Goal: Task Accomplishment & Management: Manage account settings

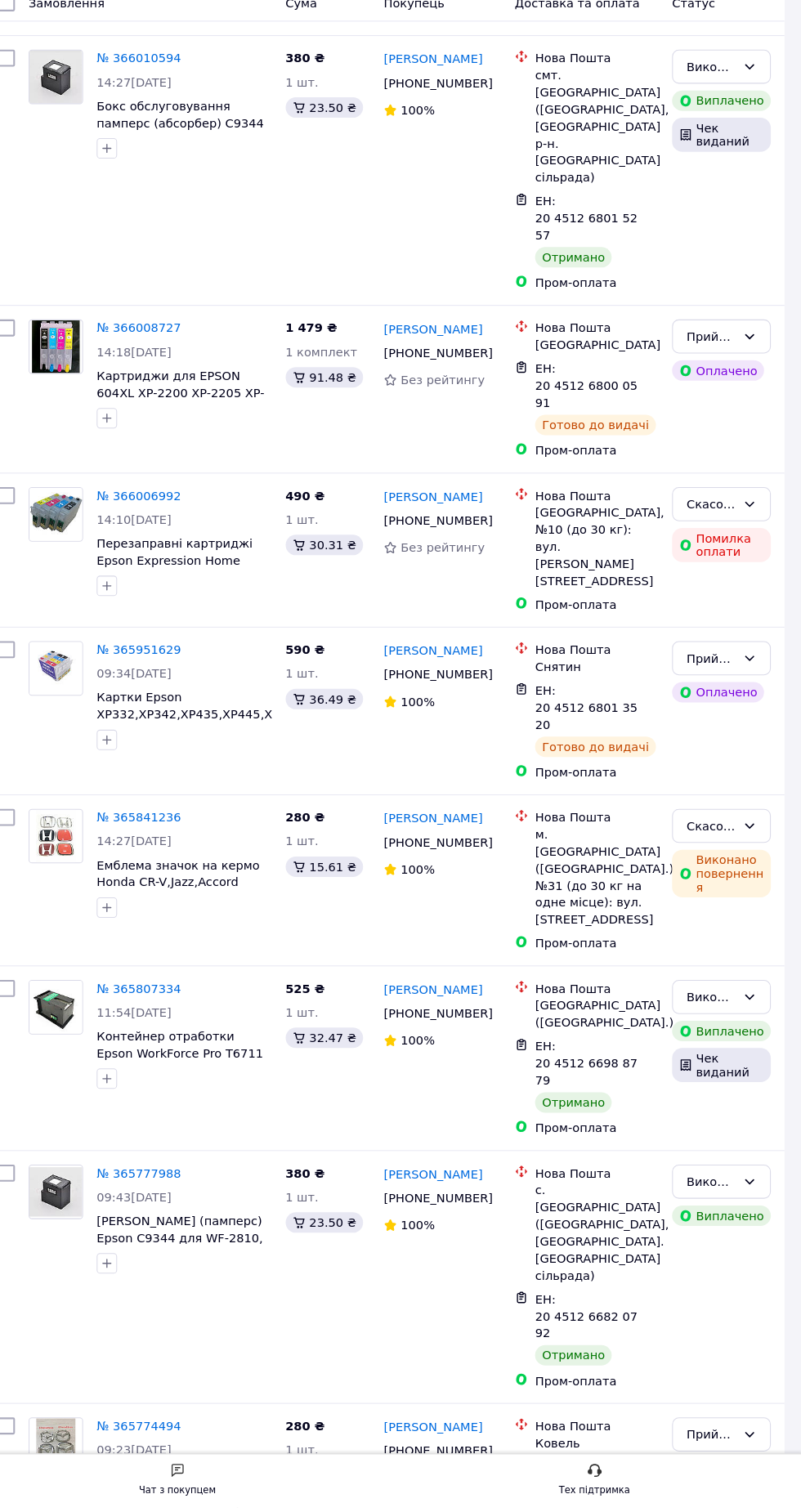
scroll to position [1326, 0]
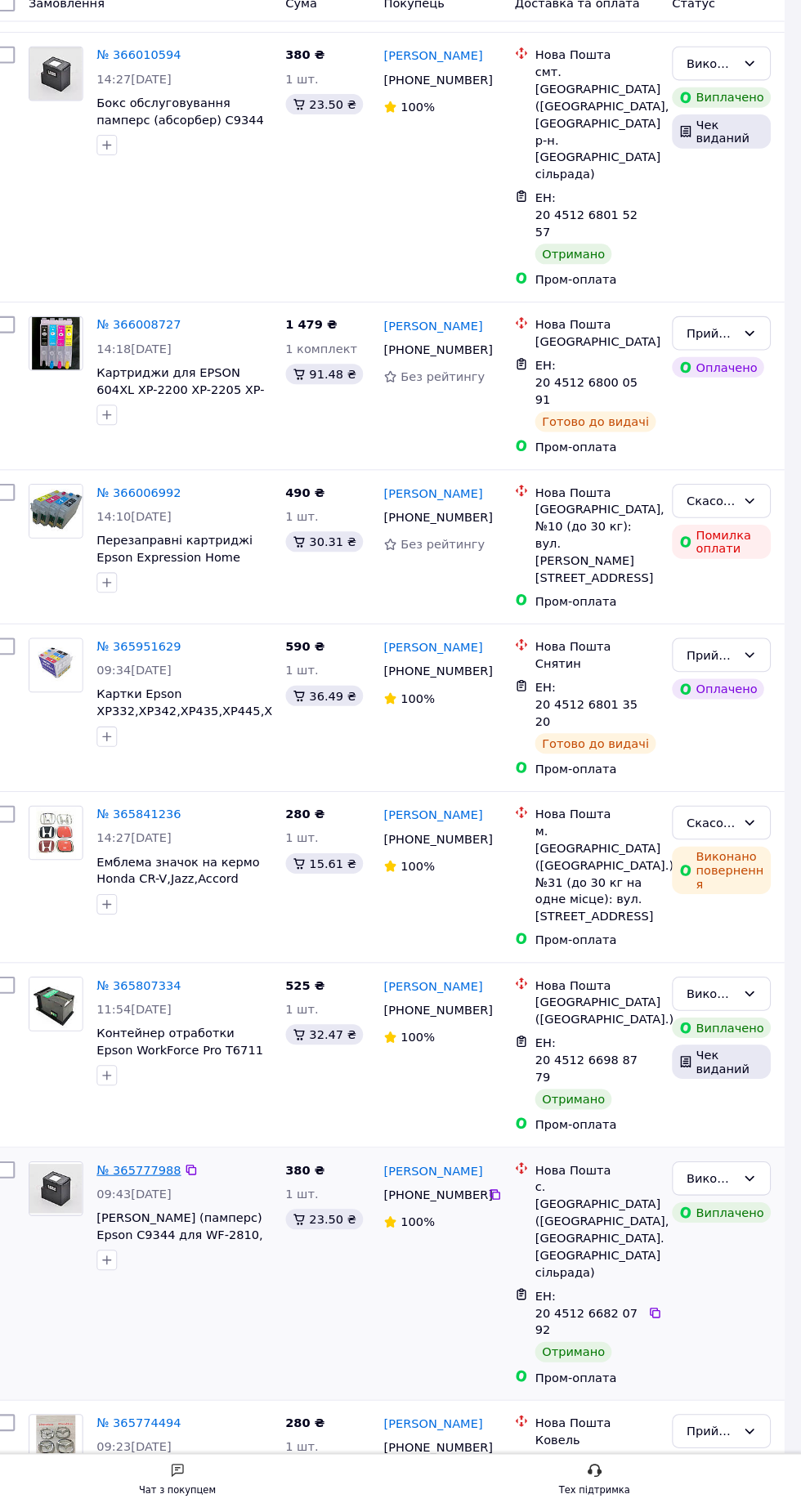
click at [142, 1181] on link "№ 365777988" at bounding box center [164, 1187] width 81 height 13
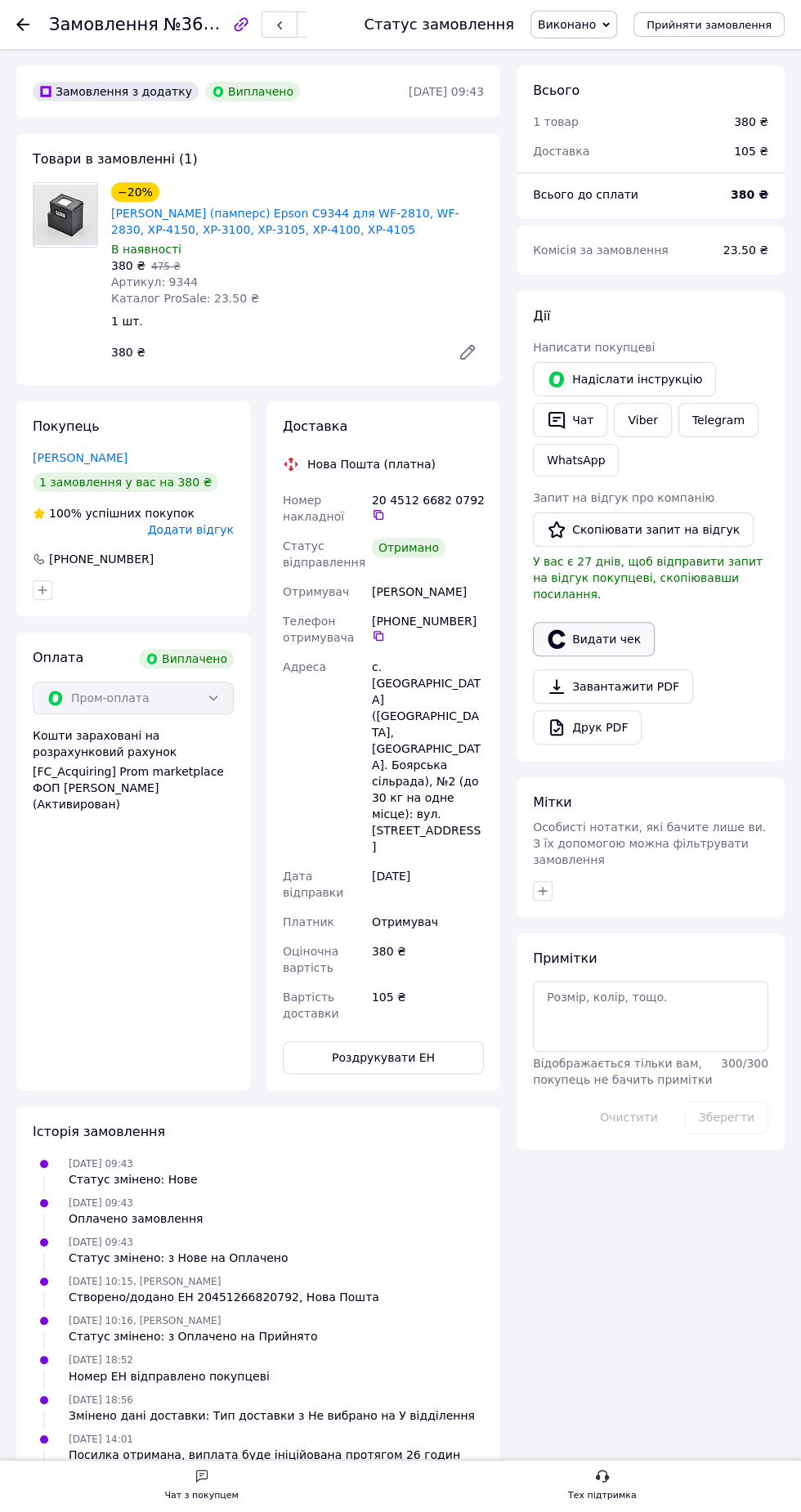
click at [607, 622] on button "Видати чек" at bounding box center [594, 639] width 121 height 34
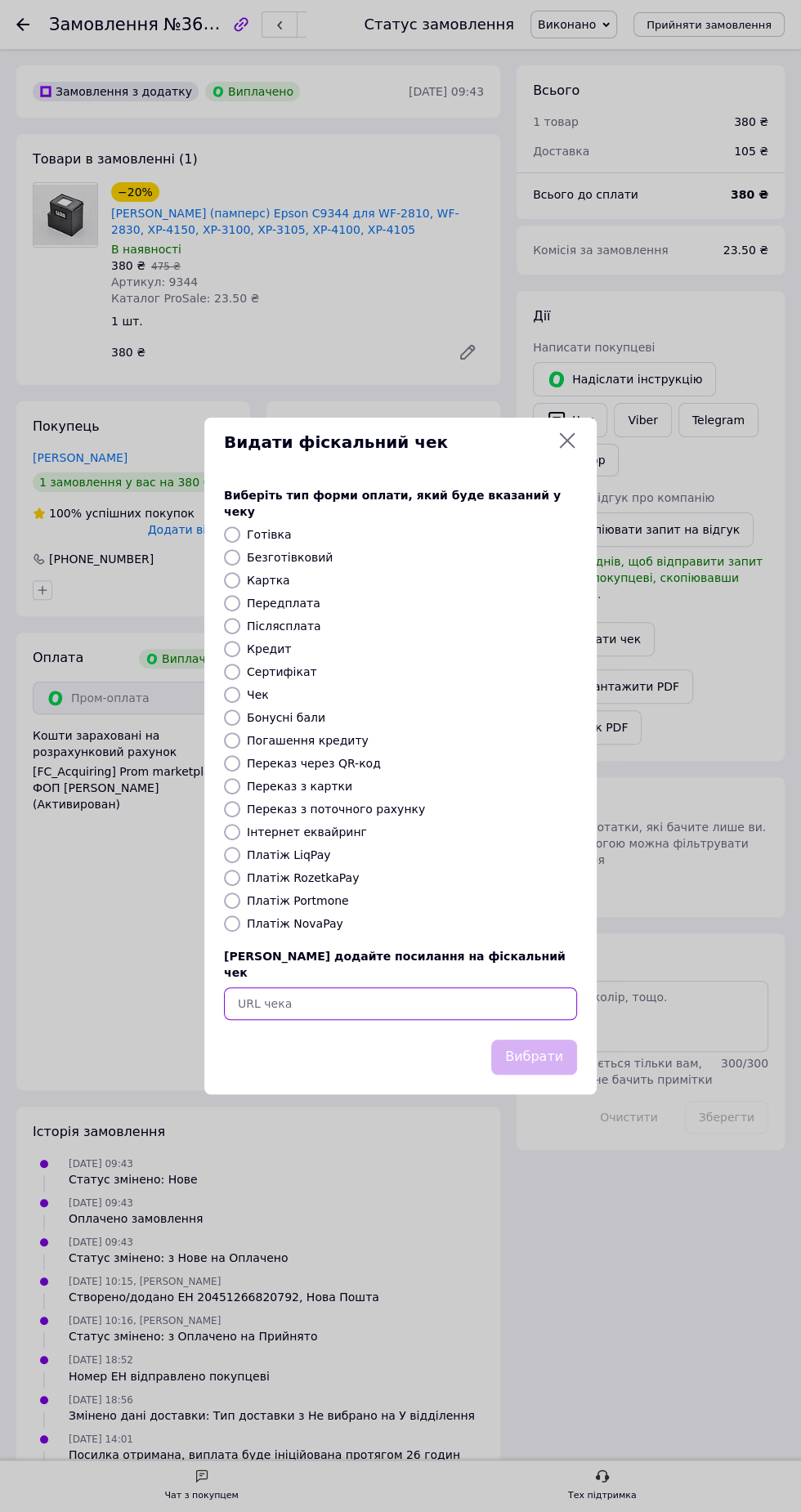
click at [406, 987] on input "text" at bounding box center [400, 1003] width 353 height 33
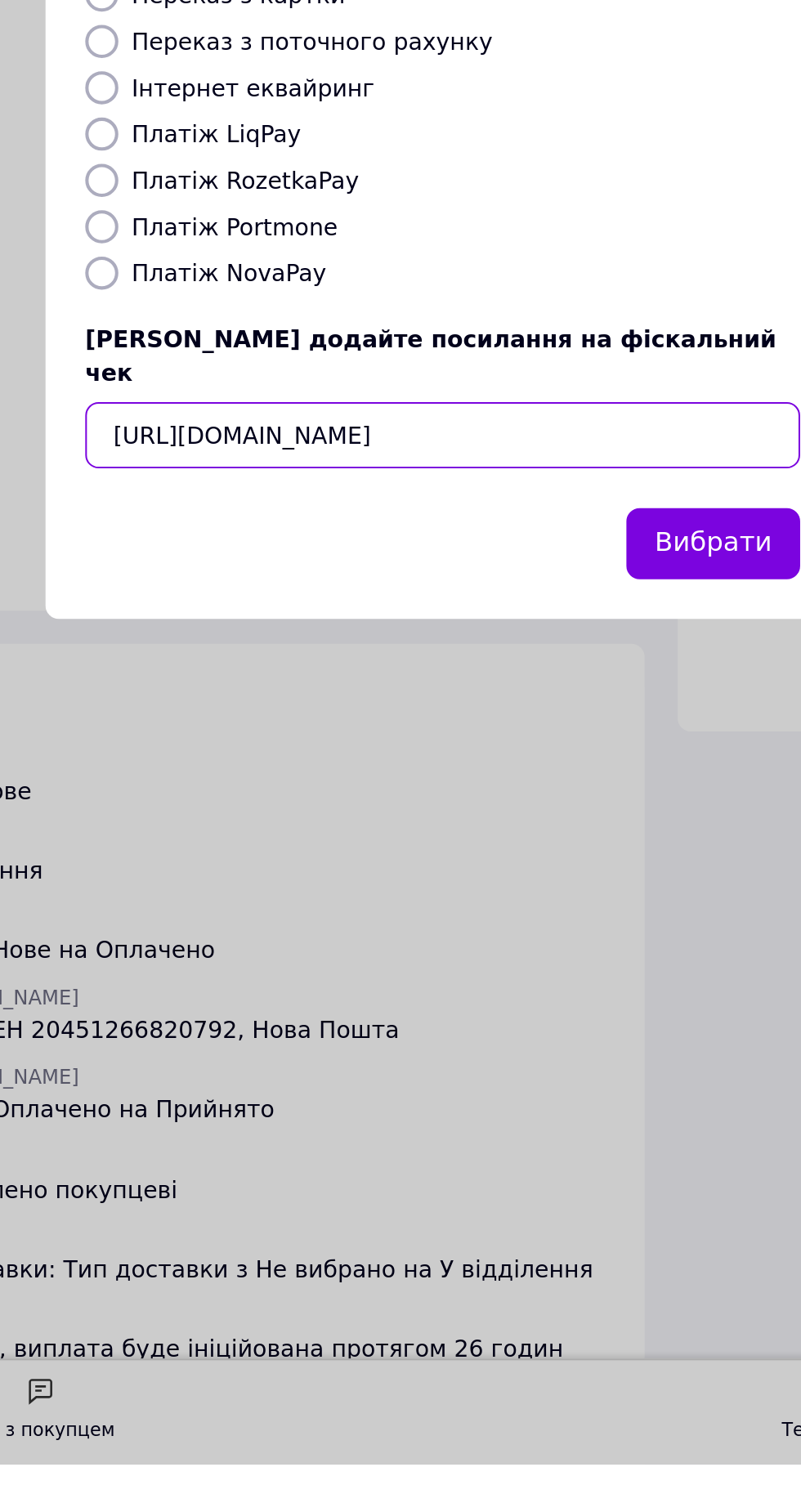
scroll to position [0, 121]
type input "https://api.checkbox.in.ua/api/v1/receipts/df7747d7-ee6a-4452-bb2c-0ff1b79e0f88…"
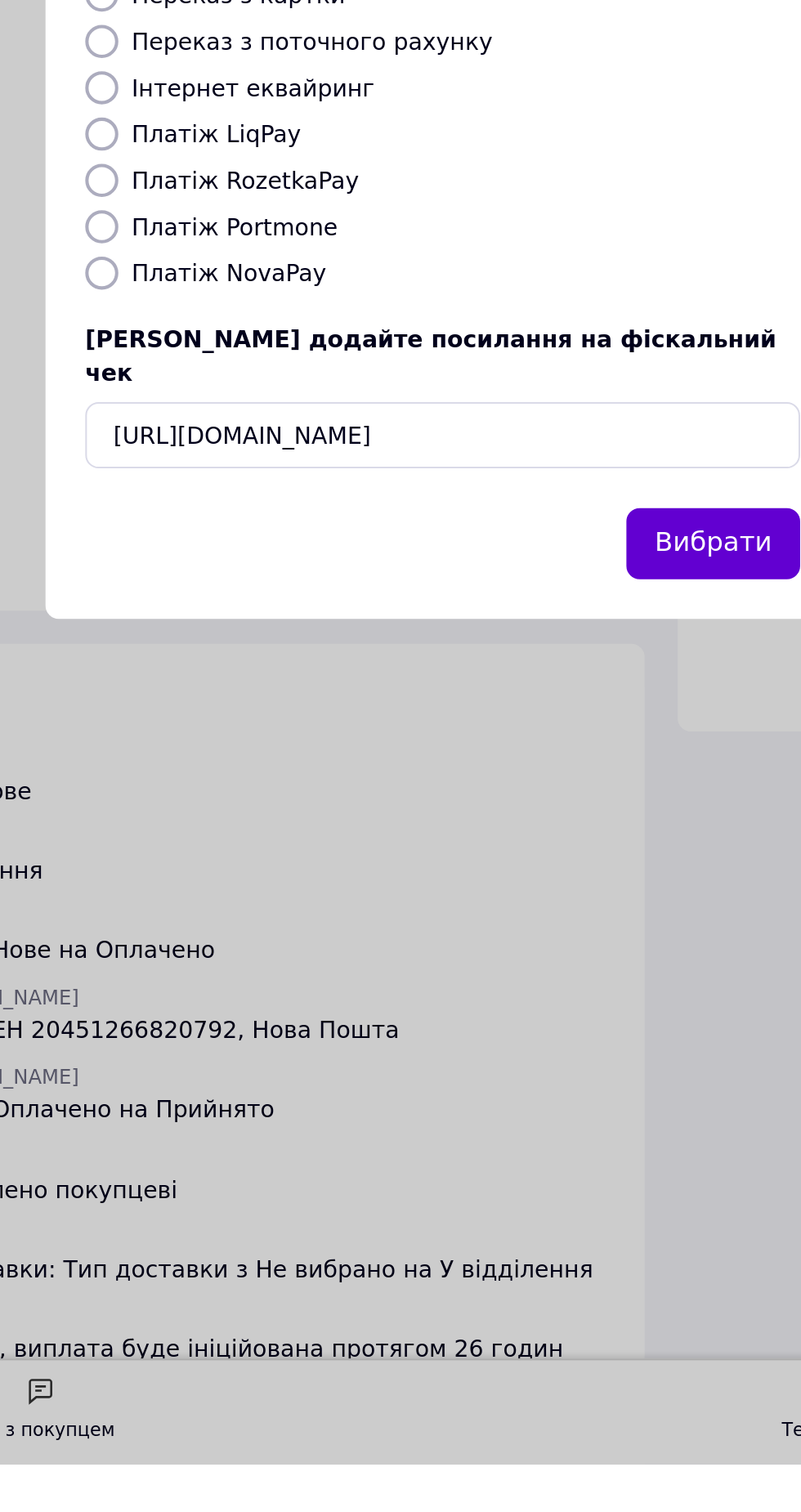
click at [543, 1047] on button "Вибрати" at bounding box center [534, 1057] width 86 height 35
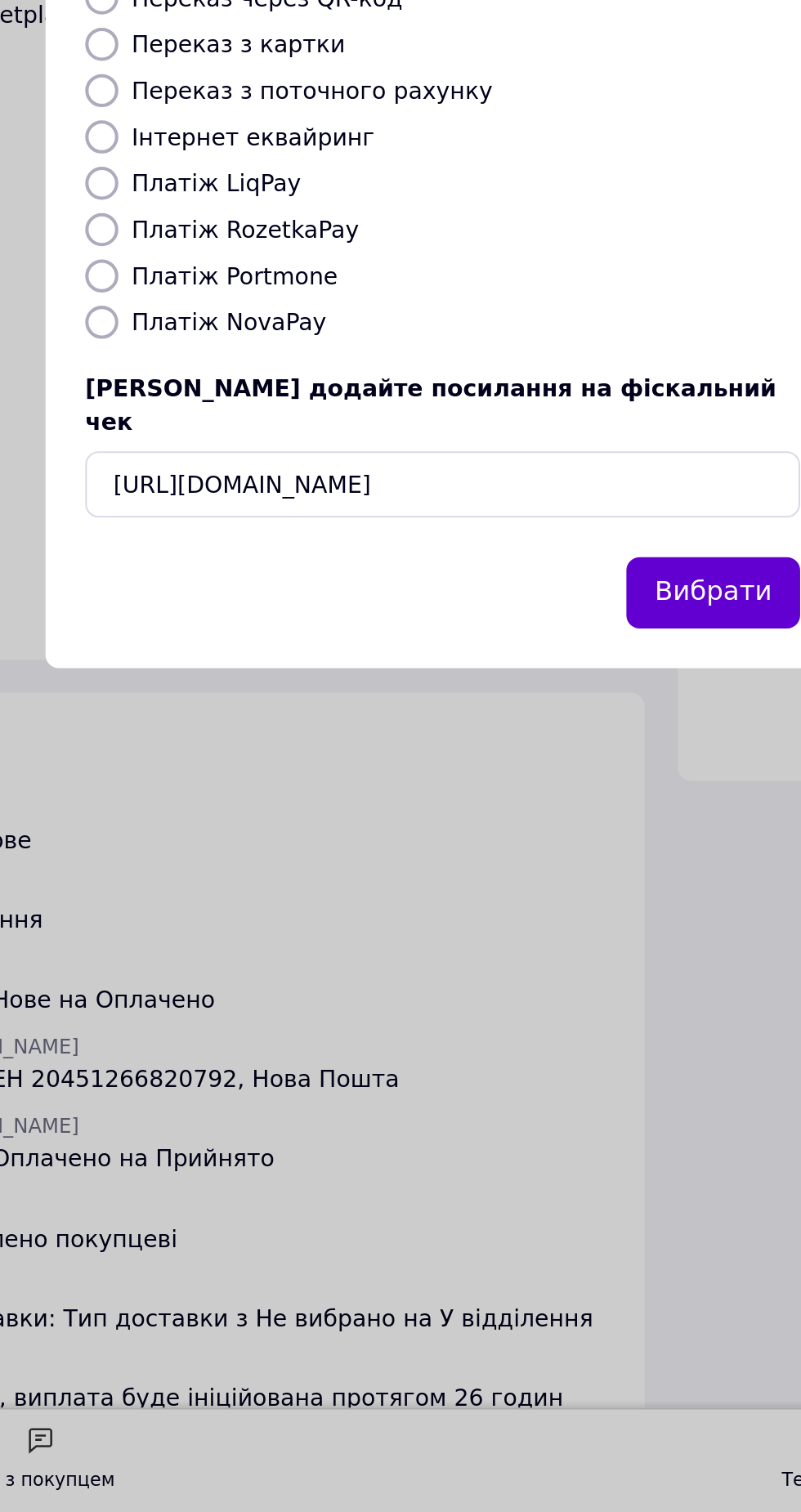
scroll to position [0, 0]
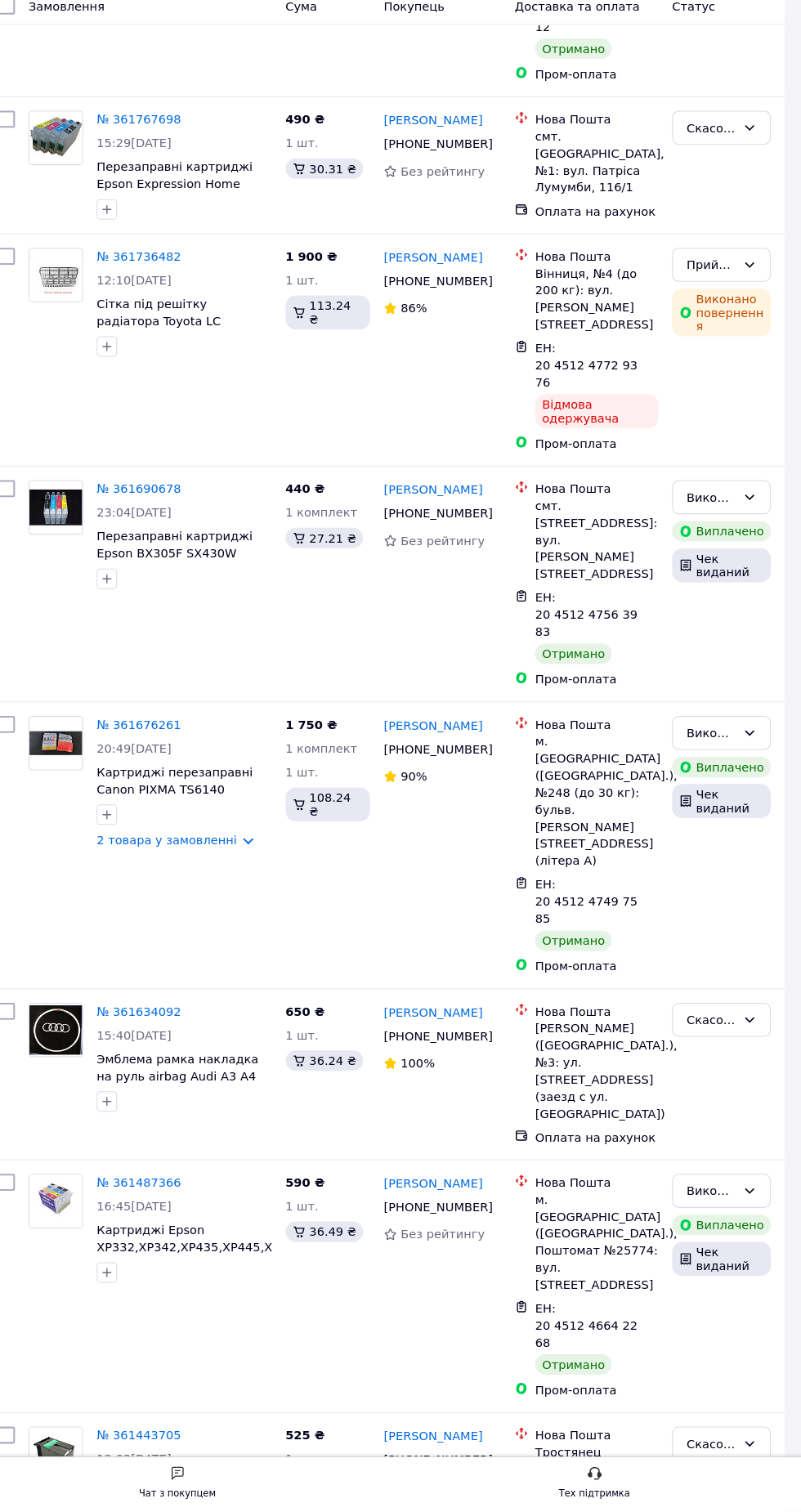
scroll to position [15426, 0]
